Goal: Information Seeking & Learning: Learn about a topic

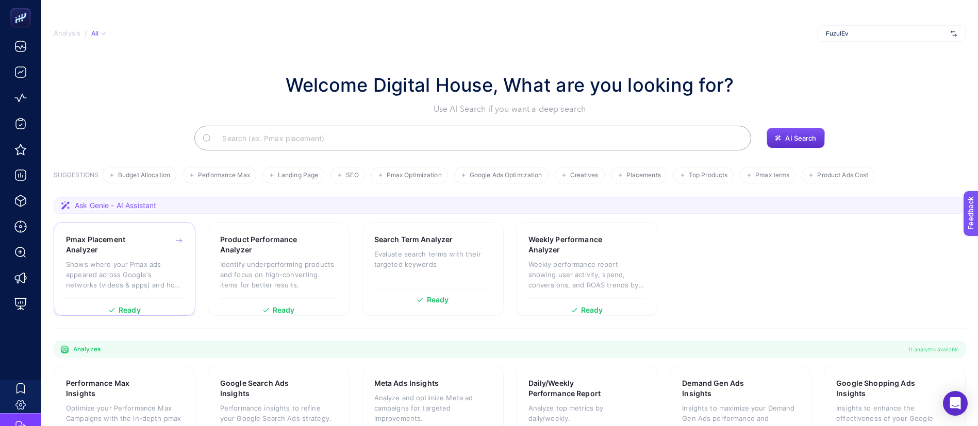
click at [123, 250] on h3 "Pmax Placement Analyzer" at bounding box center [108, 245] width 85 height 21
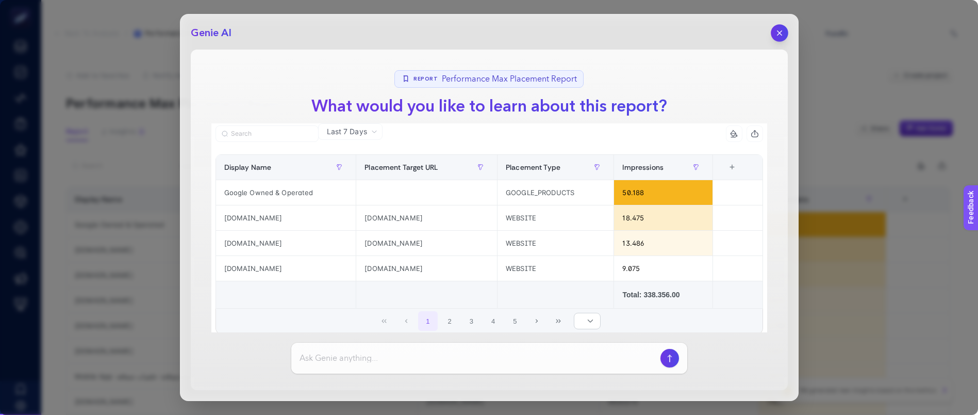
click at [784, 30] on icon "button" at bounding box center [779, 33] width 9 height 9
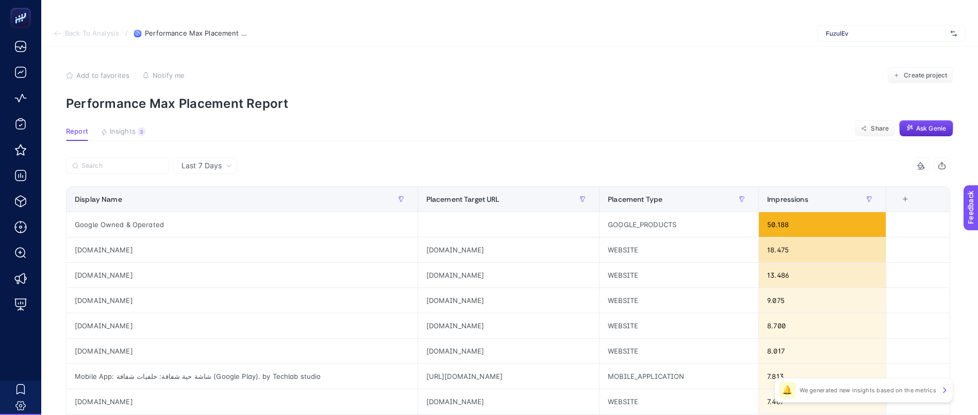
click at [860, 35] on span "FuzulEv" at bounding box center [886, 33] width 121 height 8
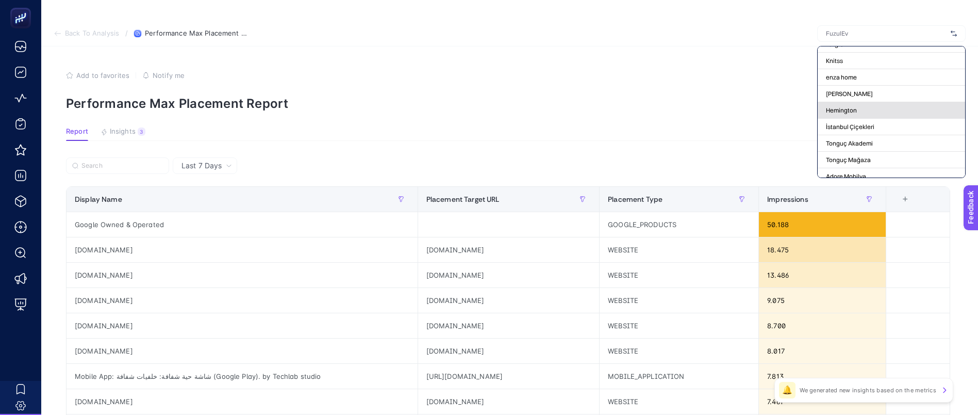
scroll to position [48, 0]
click at [858, 116] on div "Yargıcı" at bounding box center [891, 121] width 147 height 17
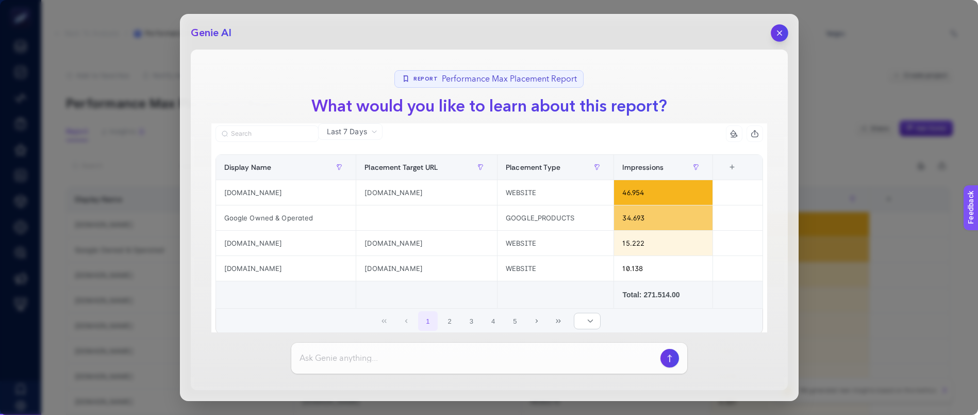
click at [783, 34] on icon "button" at bounding box center [779, 33] width 9 height 9
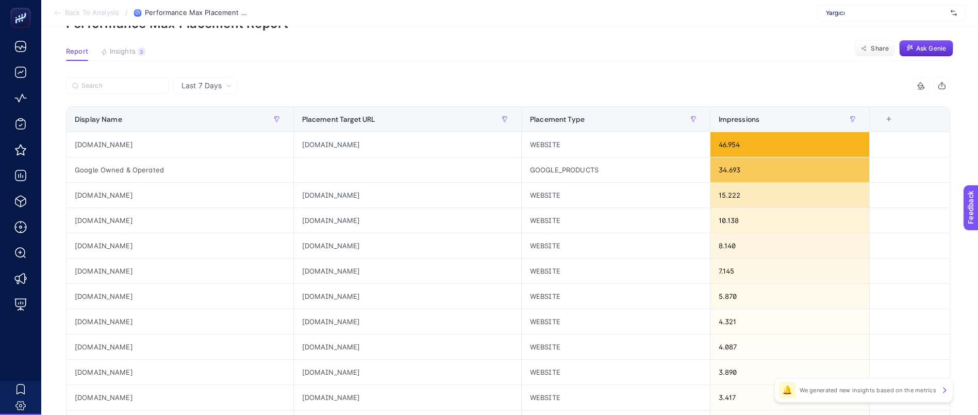
scroll to position [78, 0]
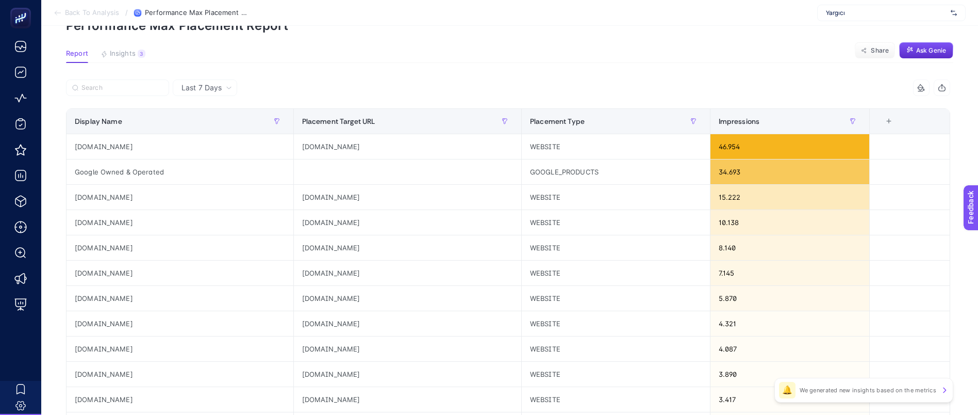
click at [216, 87] on span "Last 7 Days" at bounding box center [202, 88] width 40 height 10
click at [218, 91] on span "Last 7 Days" at bounding box center [202, 88] width 40 height 10
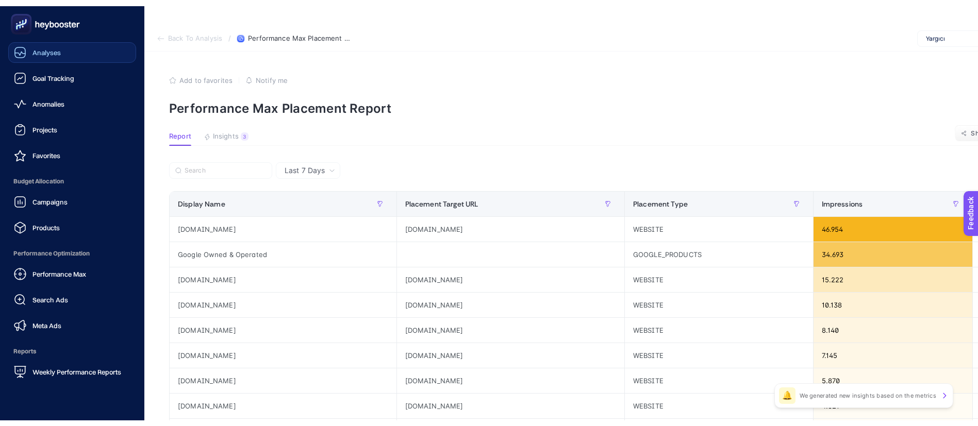
scroll to position [0, 0]
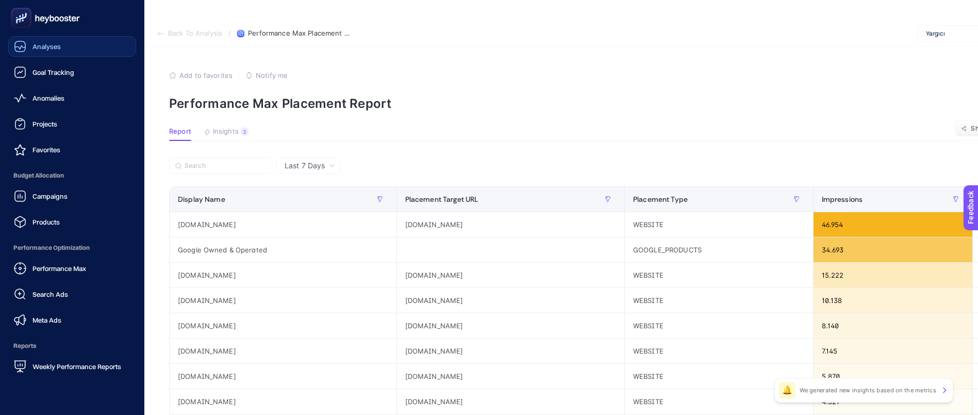
drag, startPoint x: 53, startPoint y: 45, endPoint x: 79, endPoint y: 48, distance: 26.5
click at [54, 45] on span "Analyses" at bounding box center [46, 46] width 28 height 8
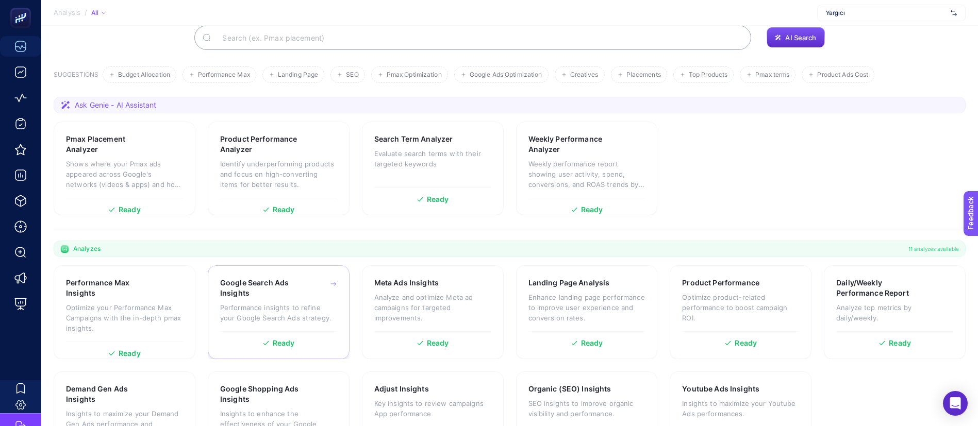
scroll to position [152, 0]
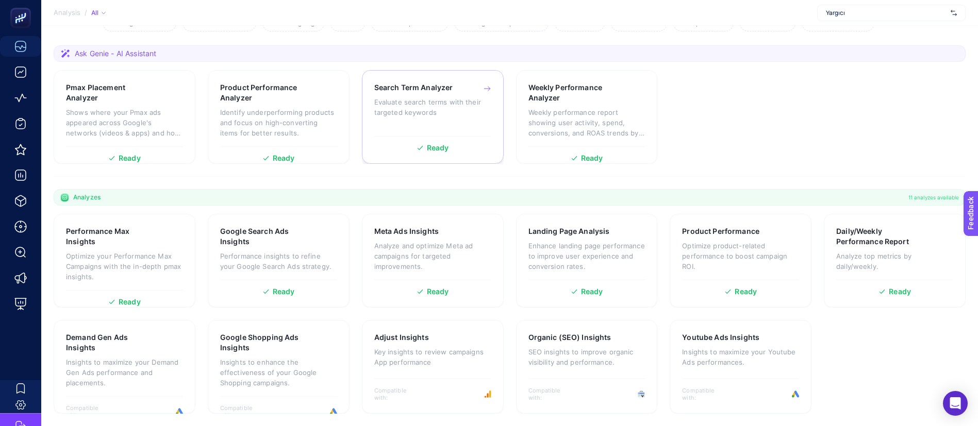
click at [474, 122] on div "Search Term Analyzer Evaluate search terms with their targeted keywords" at bounding box center [432, 107] width 117 height 48
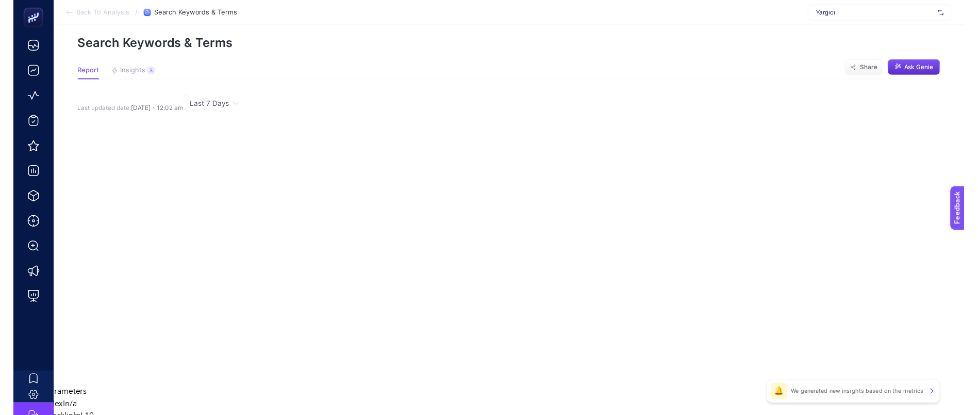
scroll to position [152, 0]
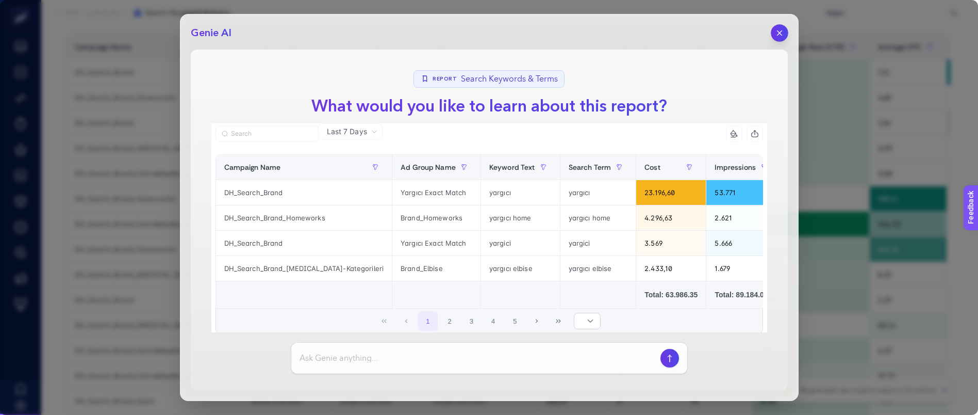
click at [780, 30] on icon "button" at bounding box center [779, 33] width 9 height 9
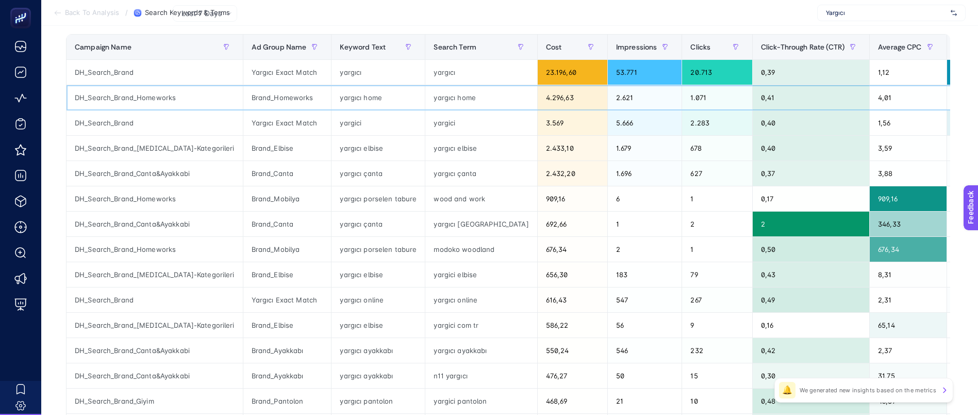
click at [156, 93] on div "DH_Search_Brand_Homeworks" at bounding box center [155, 97] width 176 height 25
click at [243, 93] on div "Brand_Homeworks" at bounding box center [287, 97] width 88 height 25
click at [775, 103] on div "0,41" at bounding box center [811, 97] width 117 height 25
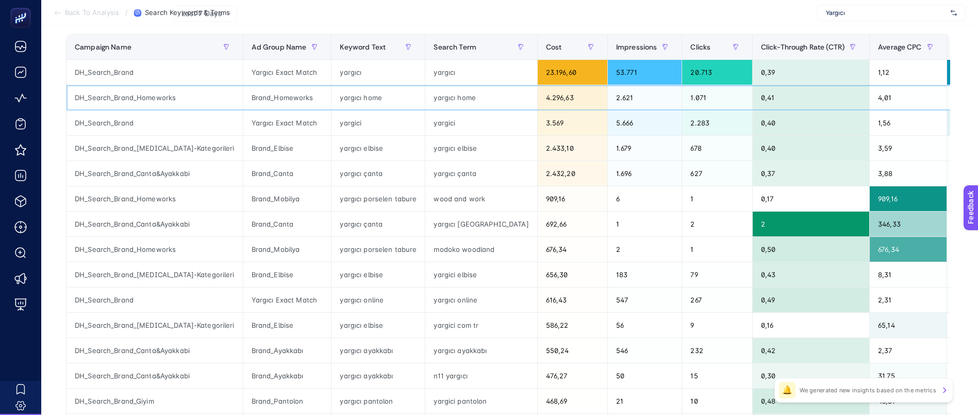
click at [870, 96] on div "4,01" at bounding box center [908, 97] width 77 height 25
click at [130, 92] on div "DH_Search_Brand_Homeworks" at bounding box center [155, 97] width 176 height 25
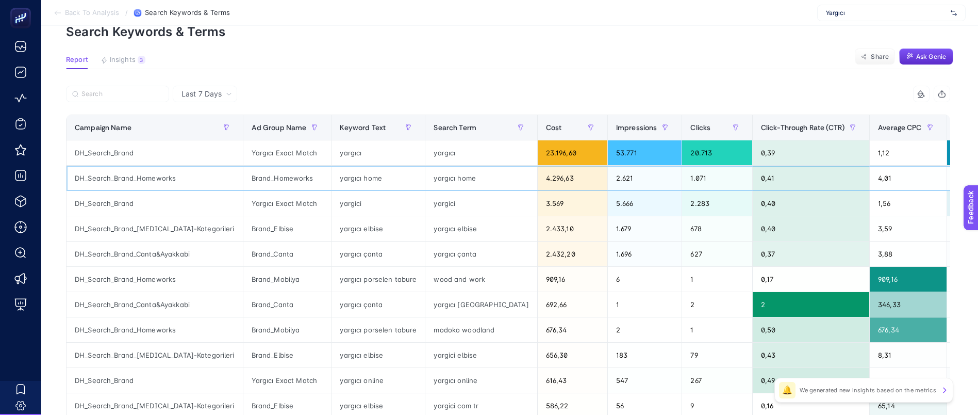
scroll to position [0, 0]
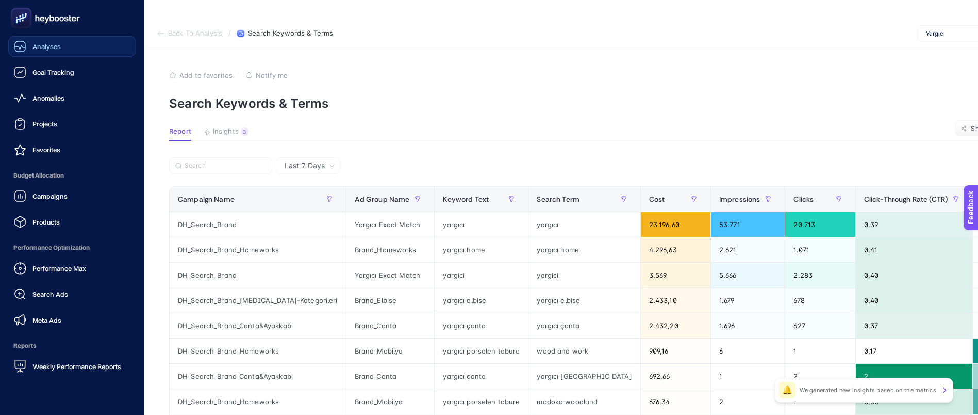
click at [53, 50] on span "Analyses" at bounding box center [46, 46] width 28 height 8
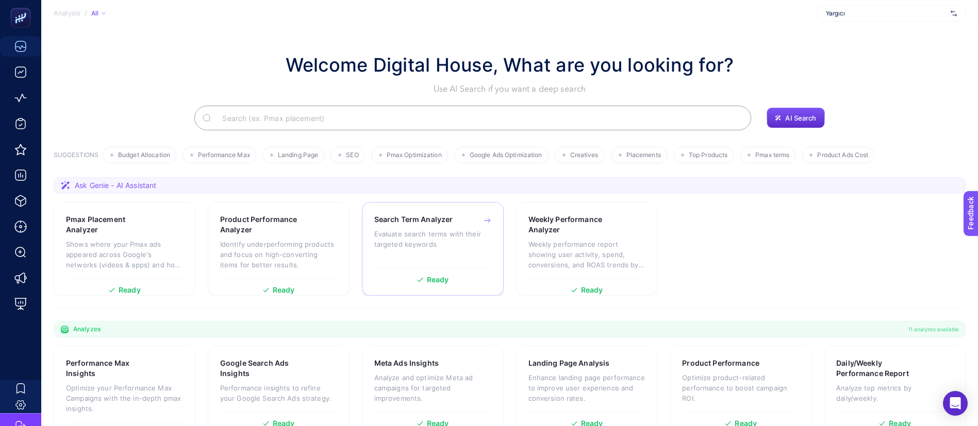
scroll to position [152, 0]
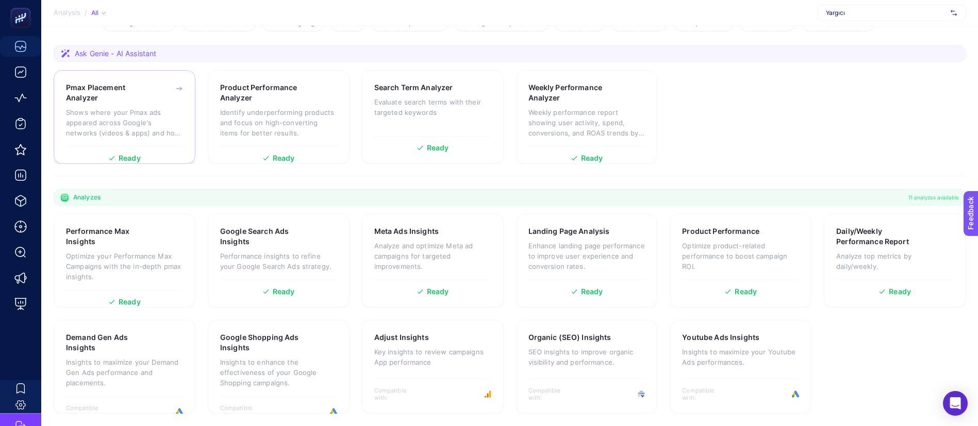
click at [143, 100] on h3 "Pmax Placement Analyzer" at bounding box center [108, 93] width 85 height 21
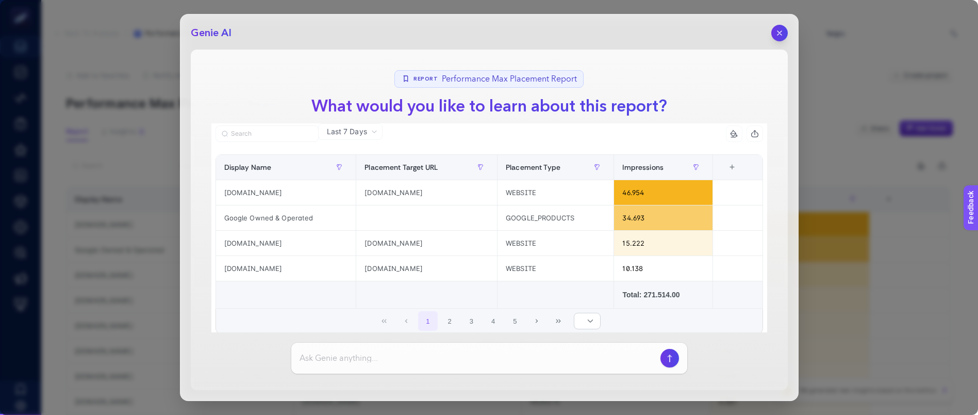
click at [765, 31] on header "Genie AI" at bounding box center [489, 33] width 597 height 17
click at [782, 32] on icon "button" at bounding box center [779, 33] width 9 height 9
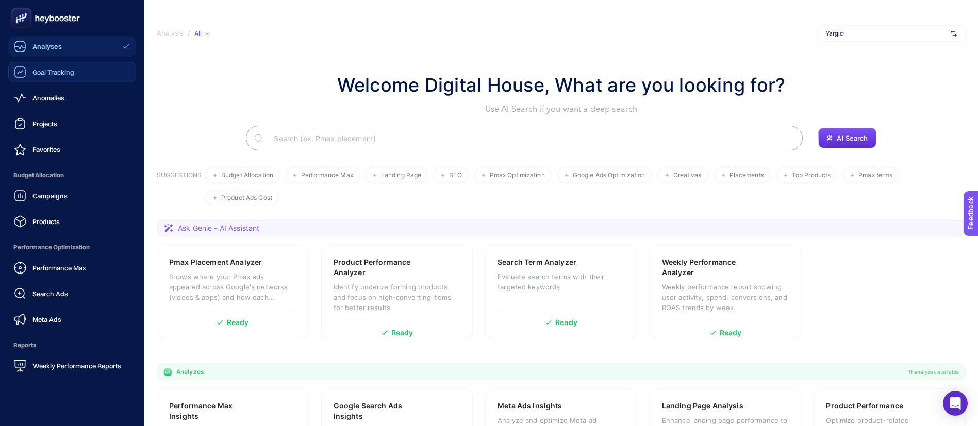
click at [52, 68] on span "Goal Tracking" at bounding box center [53, 72] width 42 height 8
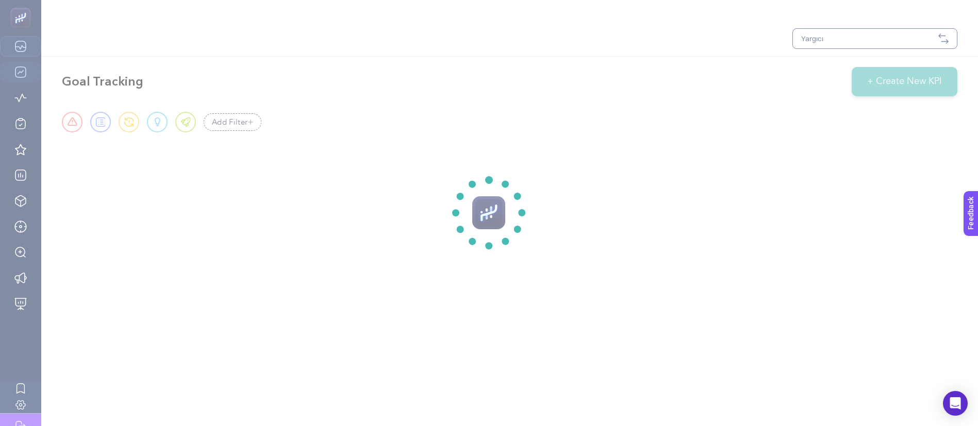
click at [15, 44] on section at bounding box center [489, 213] width 978 height 426
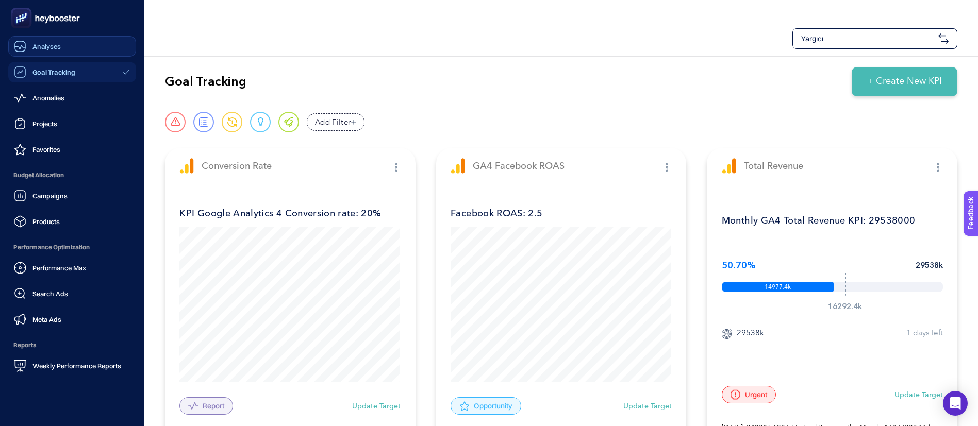
click at [15, 44] on icon at bounding box center [20, 46] width 12 height 12
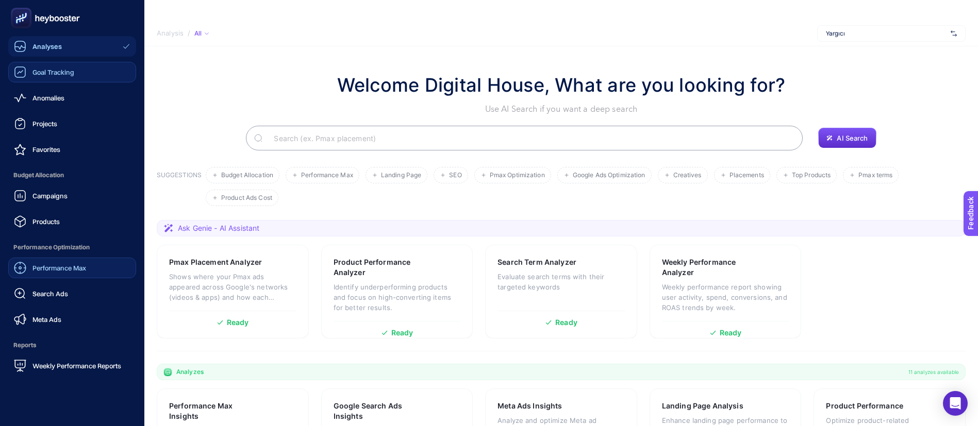
click at [122, 278] on div "Performance Max Search Ads Meta Ads" at bounding box center [72, 294] width 128 height 72
click at [115, 264] on link "Performance Max" at bounding box center [72, 268] width 128 height 21
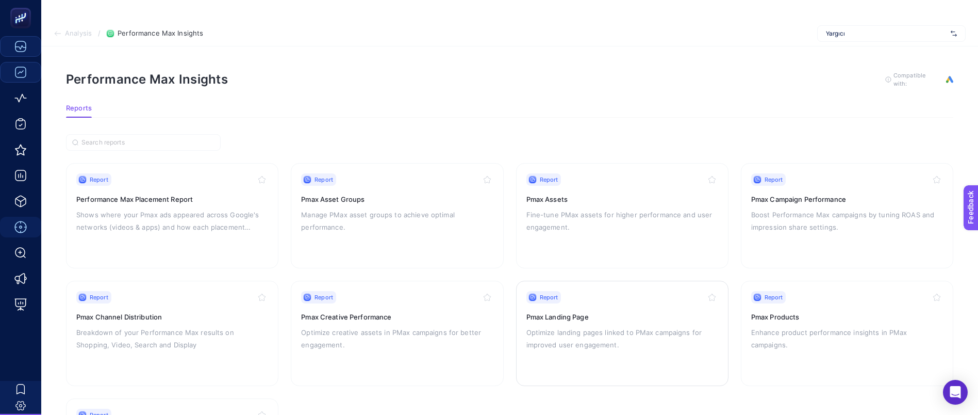
click at [592, 344] on p "Optimize landing pages linked to PMax campaigns for improved user engagement." at bounding box center [623, 338] width 192 height 25
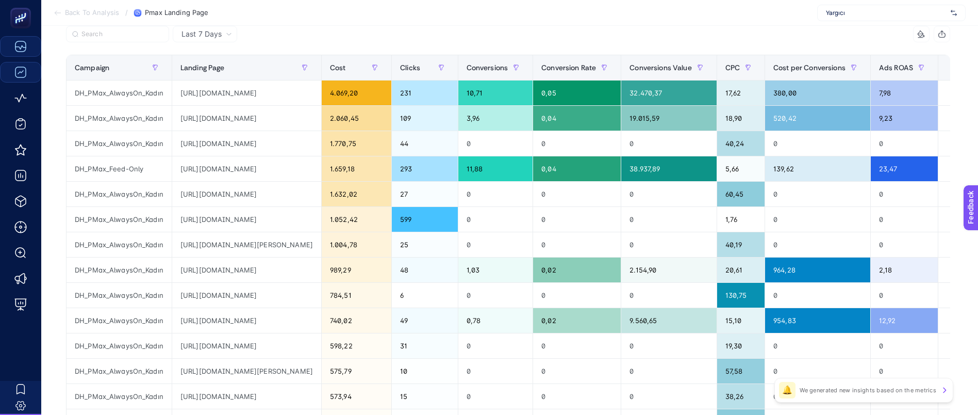
scroll to position [77, 0]
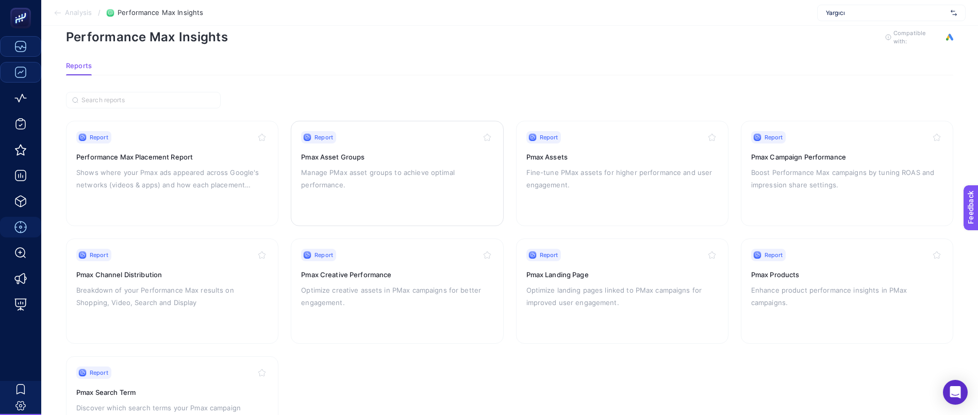
scroll to position [112, 0]
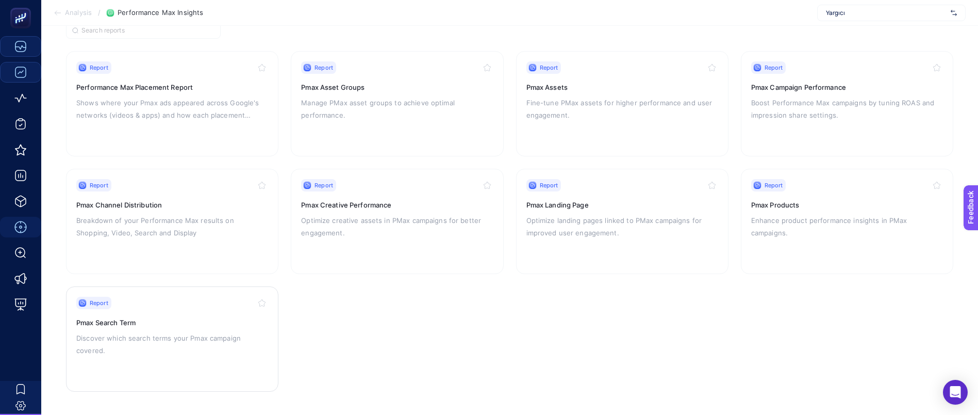
click at [165, 326] on div "Report Pmax Search Term Discover which search terms your Pmax campaign covered." at bounding box center [172, 339] width 192 height 85
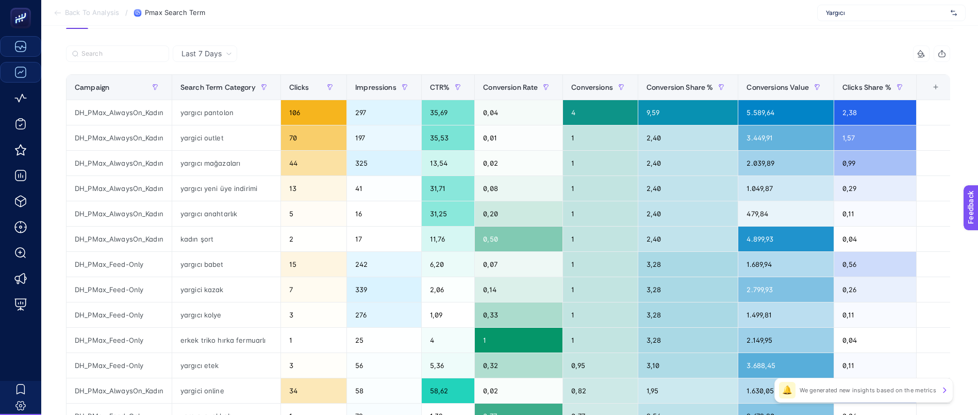
scroll to position [189, 0]
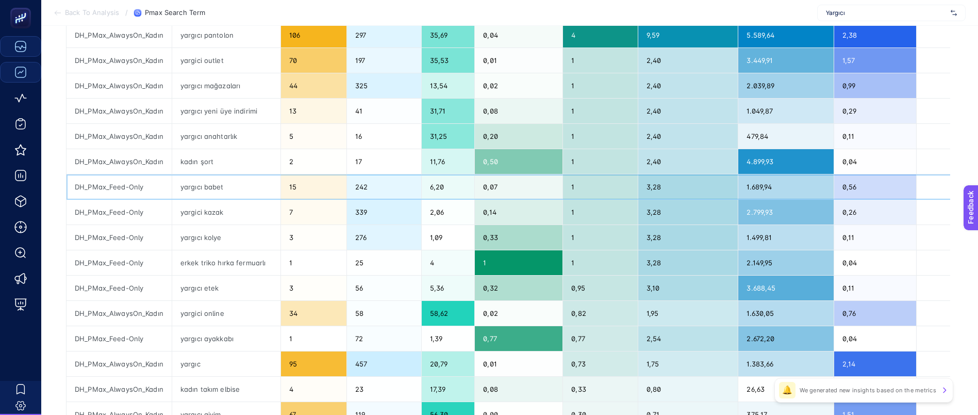
click at [127, 189] on div "DH_PMax_Feed-Only" at bounding box center [119, 186] width 105 height 25
click at [128, 189] on div "DH_PMax_Feed-Only" at bounding box center [119, 186] width 105 height 25
copy tr "DH_PMax_Feed-Only"
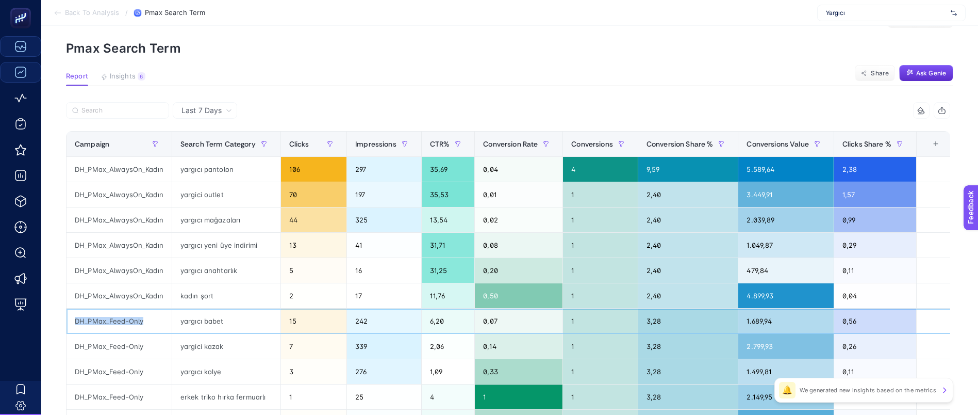
scroll to position [0, 0]
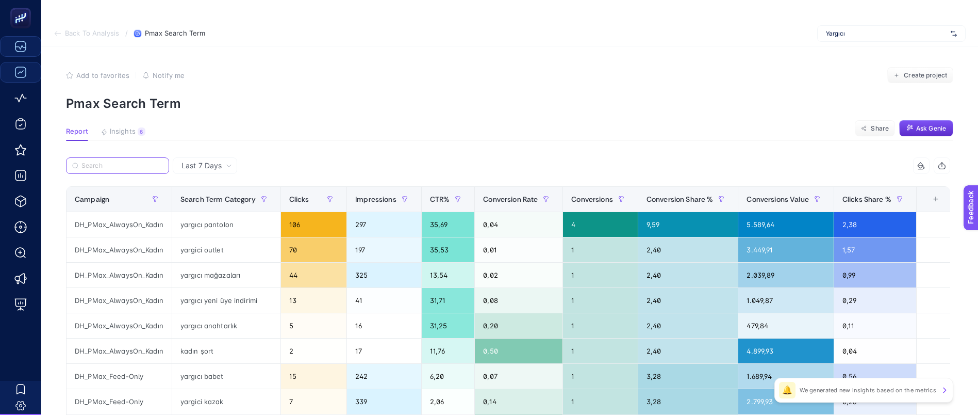
click at [114, 167] on input "Search" at bounding box center [121, 166] width 81 height 8
paste input "DH_PMax_Feed-Only"
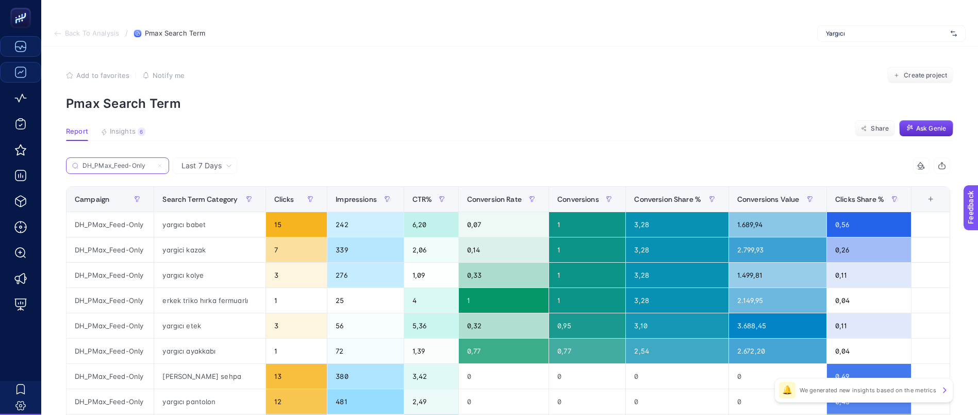
type input "DH_PMax_Feed-Only"
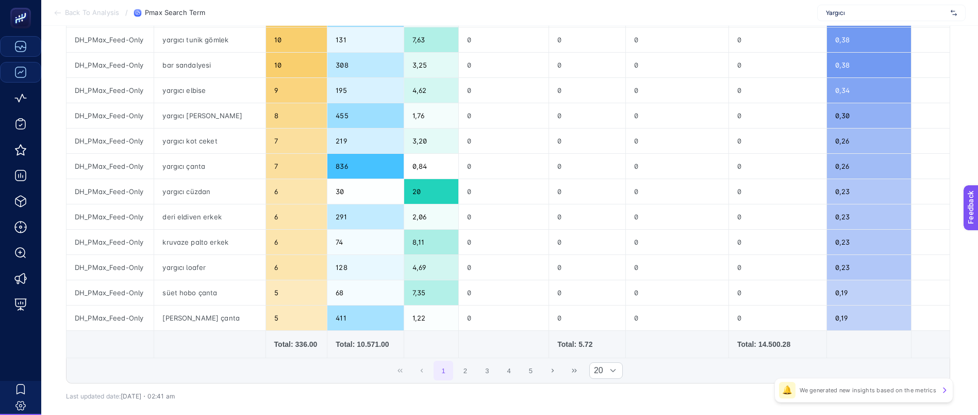
scroll to position [438, 0]
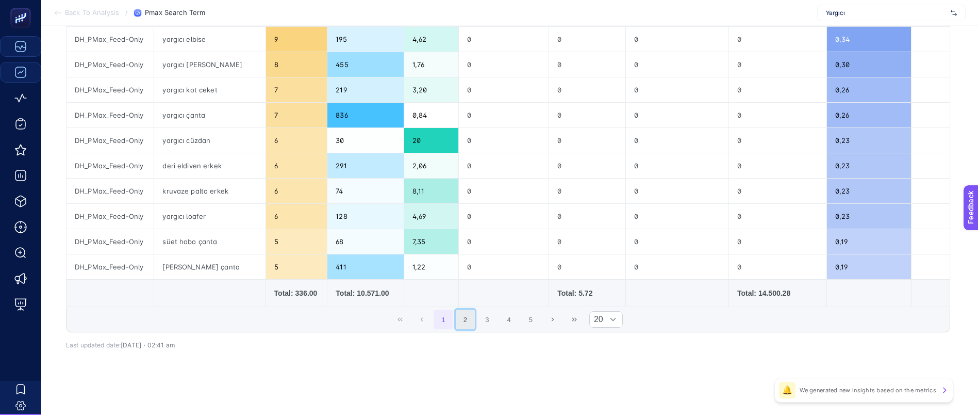
click at [471, 320] on button "2" at bounding box center [466, 319] width 20 height 20
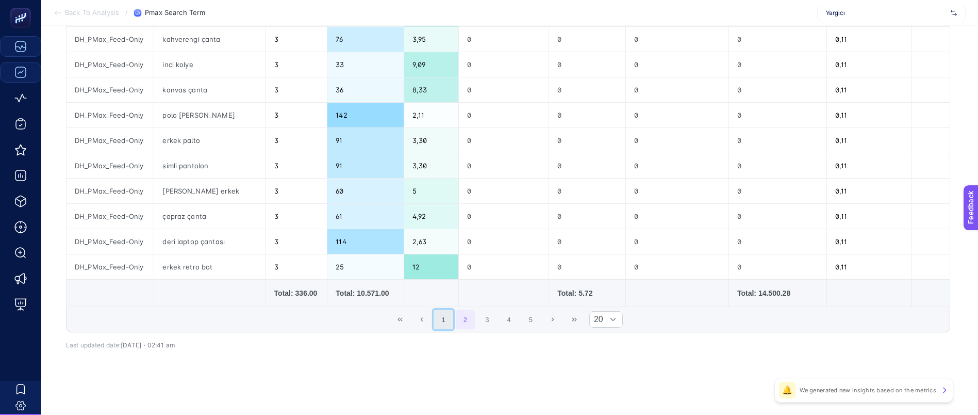
click at [447, 322] on button "1" at bounding box center [444, 319] width 20 height 20
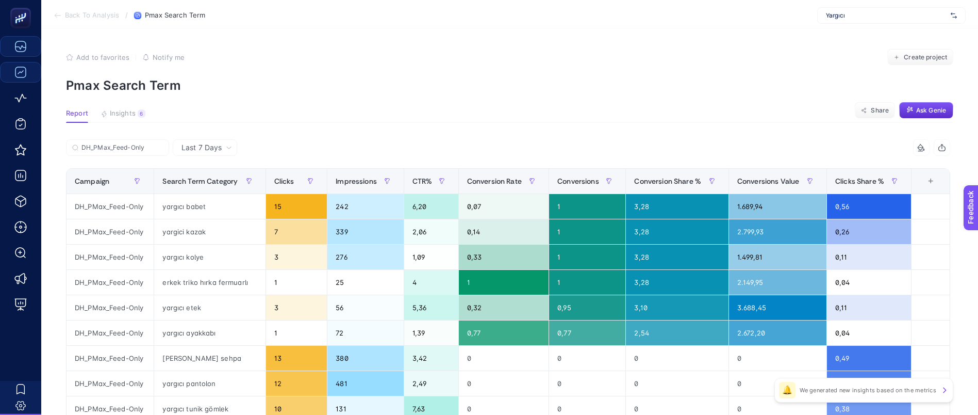
scroll to position [0, 0]
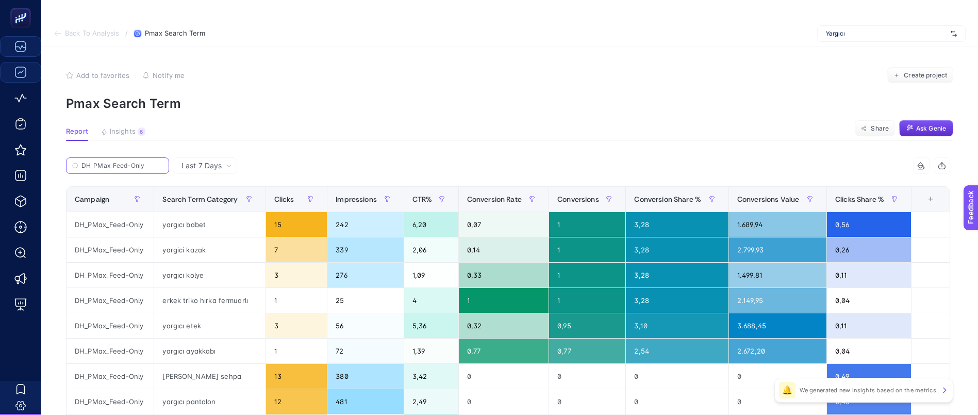
click at [155, 166] on input "DH_PMax_Feed-Only" at bounding box center [121, 166] width 81 height 8
click at [155, 166] on label "DH_PMax_Feed-Only" at bounding box center [117, 165] width 103 height 17
click at [153, 166] on input "DH_PMax_Feed-Only" at bounding box center [118, 166] width 70 height 8
click at [155, 166] on label "DH_PMax_Feed-Only" at bounding box center [117, 165] width 103 height 17
click at [153, 166] on input "DH_PMax_Feed-Only" at bounding box center [118, 166] width 70 height 8
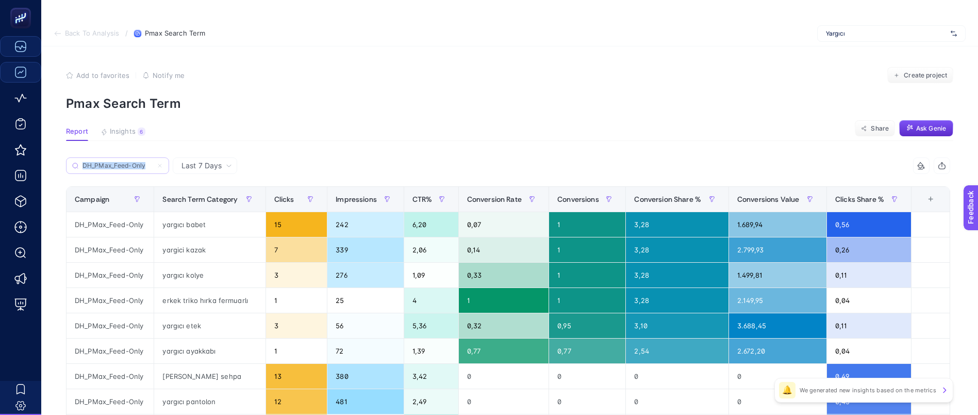
click at [163, 169] on label "DH_PMax_Feed-Only" at bounding box center [117, 165] width 103 height 17
click at [153, 169] on input "DH_PMax_Feed-Only" at bounding box center [118, 166] width 70 height 8
click at [163, 167] on label "DH_PMax_Feed-Only" at bounding box center [117, 165] width 103 height 17
click at [153, 167] on input "DH_PMax_Feed-Only" at bounding box center [118, 166] width 70 height 8
click at [108, 160] on label "DH_PMax_Feed-Only" at bounding box center [117, 165] width 103 height 17
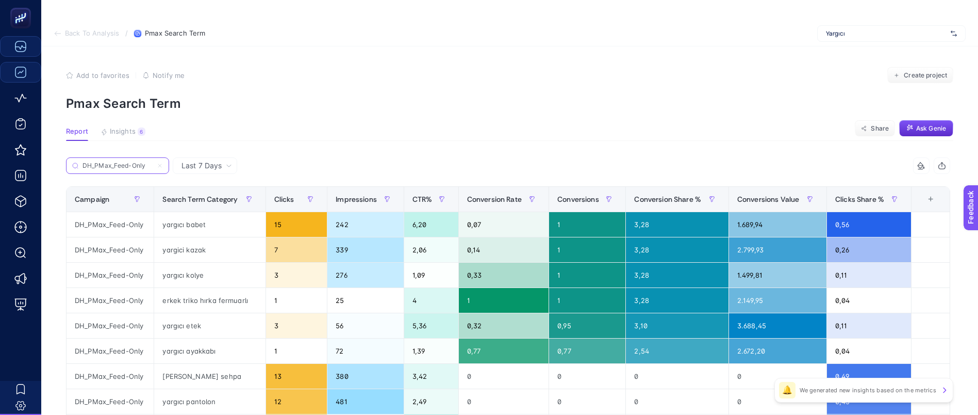
click at [108, 162] on input "DH_PMax_Feed-Only" at bounding box center [118, 166] width 70 height 8
click at [108, 160] on label "DH_PMax_Feed-Only" at bounding box center [117, 165] width 103 height 17
click at [108, 162] on input "DH_PMax_Feed-Only" at bounding box center [118, 166] width 70 height 8
click at [108, 160] on label "DH_PMax_Feed-Only" at bounding box center [117, 165] width 103 height 17
click at [108, 162] on input "DH_PMax_Feed-Only" at bounding box center [118, 166] width 70 height 8
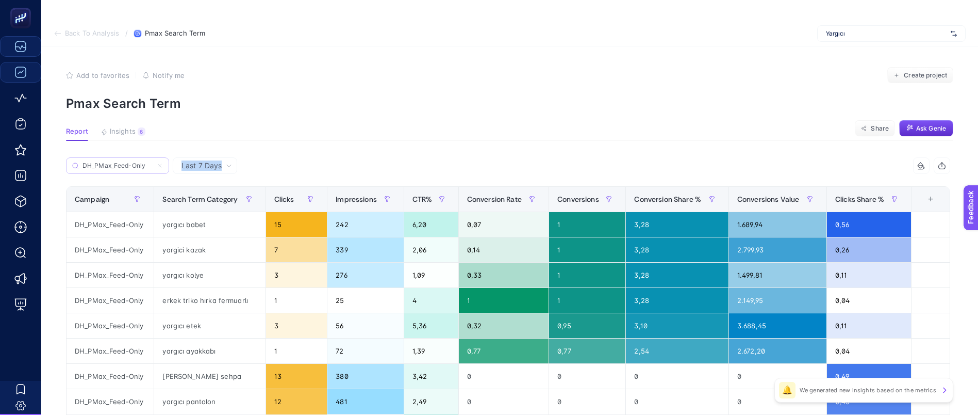
click at [108, 160] on label "DH_PMax_Feed-Only" at bounding box center [117, 165] width 103 height 17
click at [108, 162] on input "DH_PMax_Feed-Only" at bounding box center [118, 166] width 70 height 8
click at [161, 167] on icon at bounding box center [160, 165] width 6 height 6
click at [153, 167] on input "DH_PMax_Feed-Only" at bounding box center [118, 166] width 70 height 8
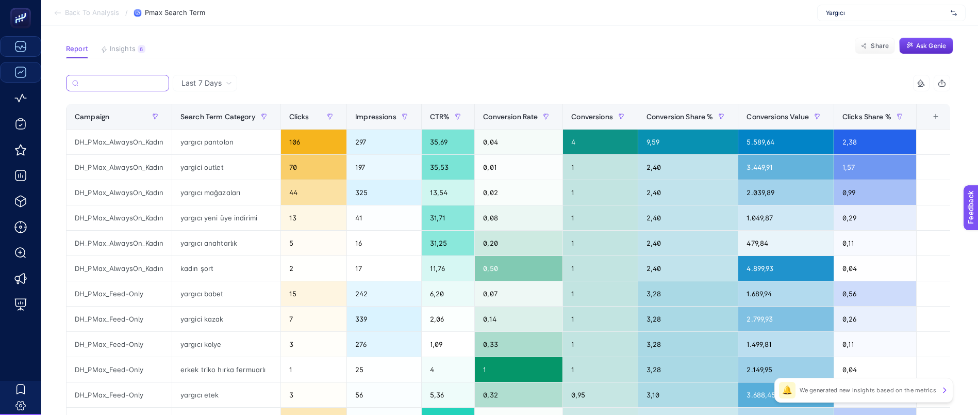
scroll to position [77, 0]
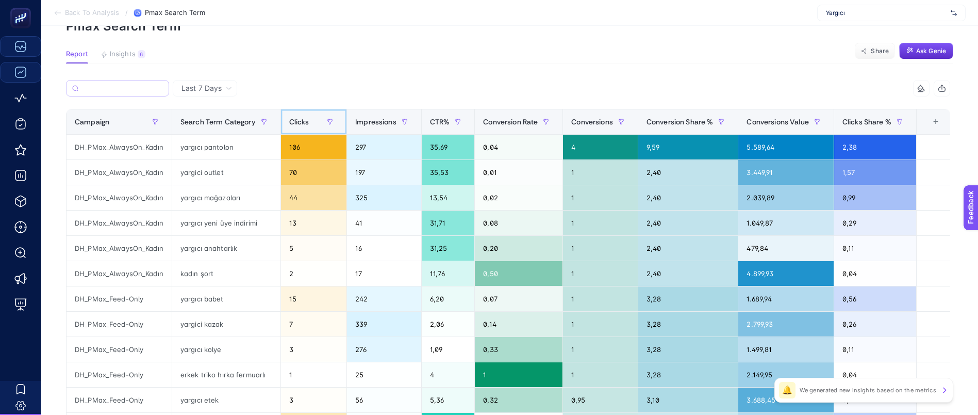
click at [309, 120] on span "Clicks" at bounding box center [299, 122] width 20 height 8
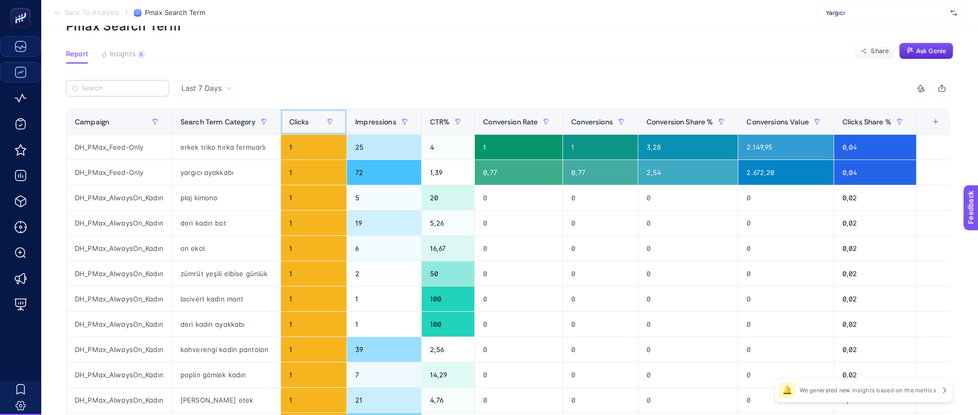
click at [308, 118] on span "Clicks" at bounding box center [299, 122] width 20 height 8
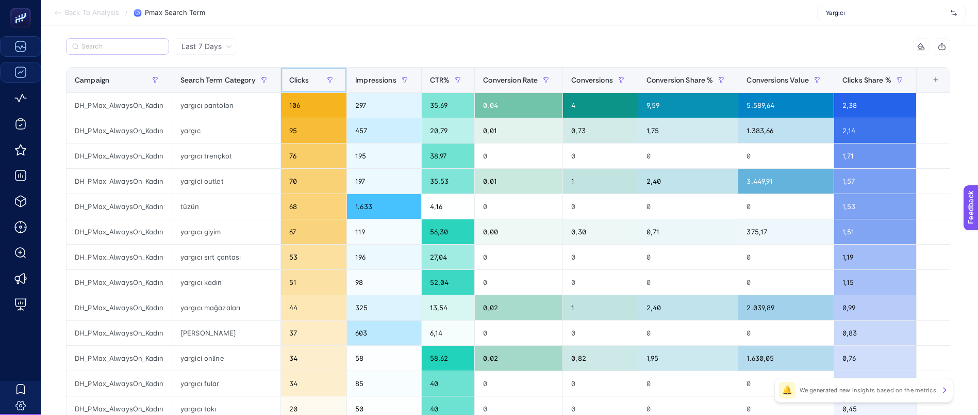
scroll to position [0, 0]
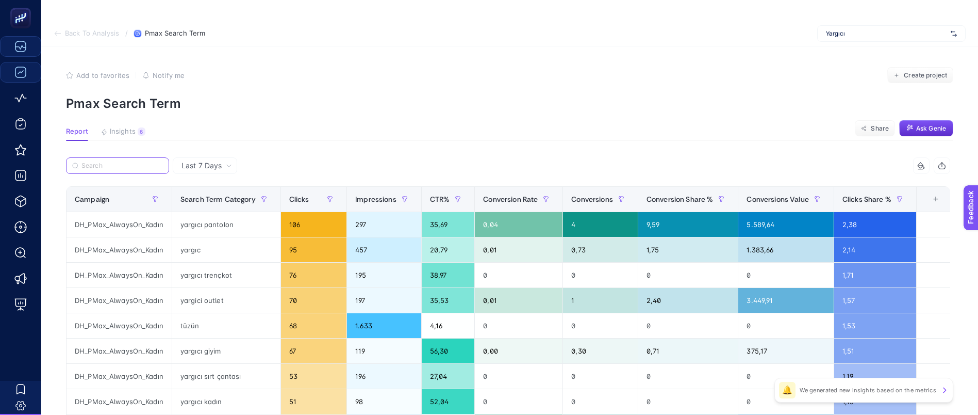
click at [120, 167] on input "Search" at bounding box center [121, 166] width 81 height 8
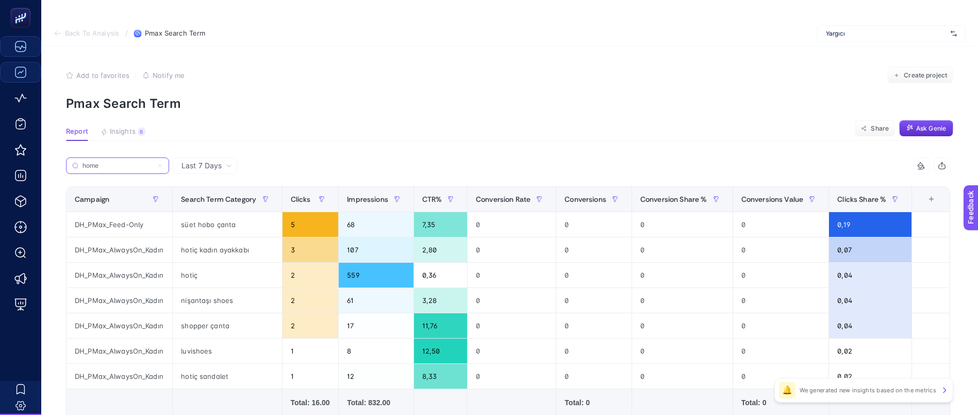
type input "home"
